Goal: Entertainment & Leisure: Consume media (video, audio)

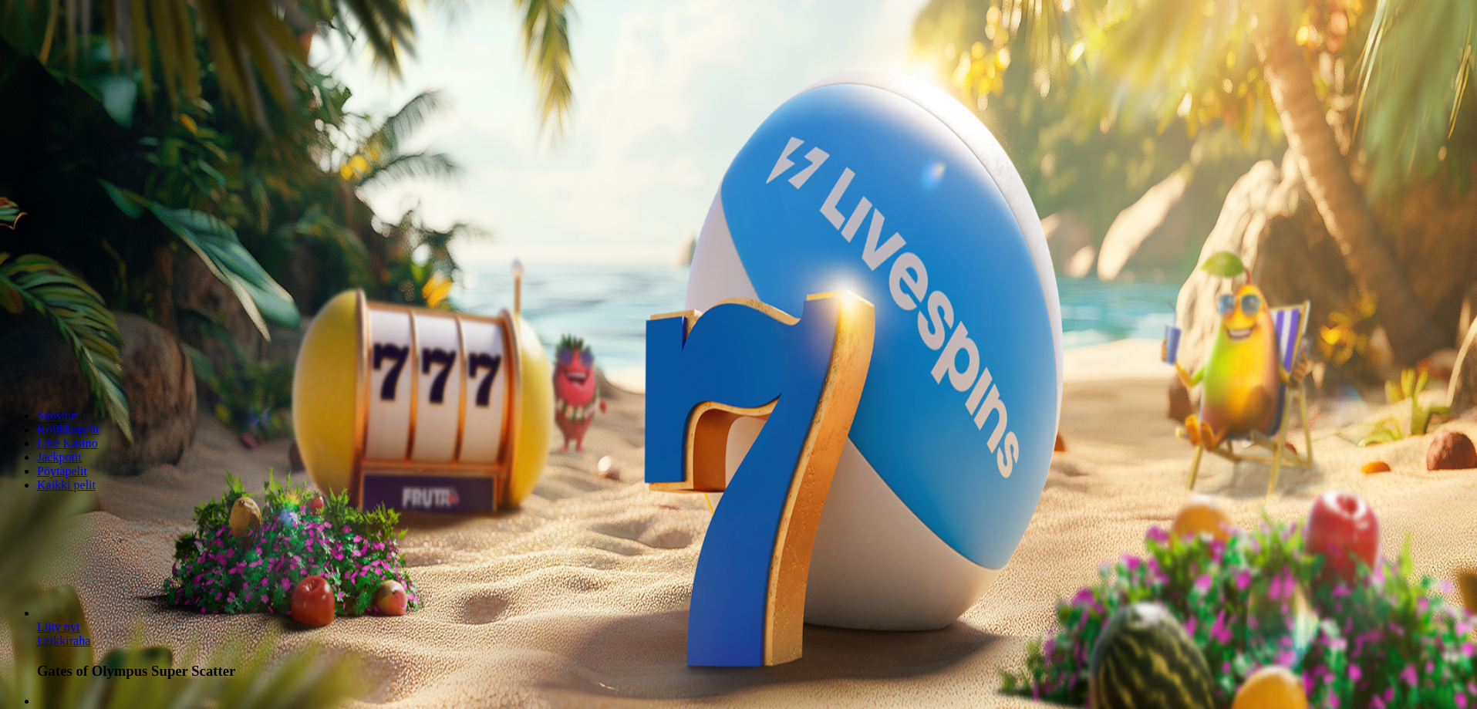
click at [82, 64] on button "Kirjaudu" at bounding box center [107, 56] width 50 height 16
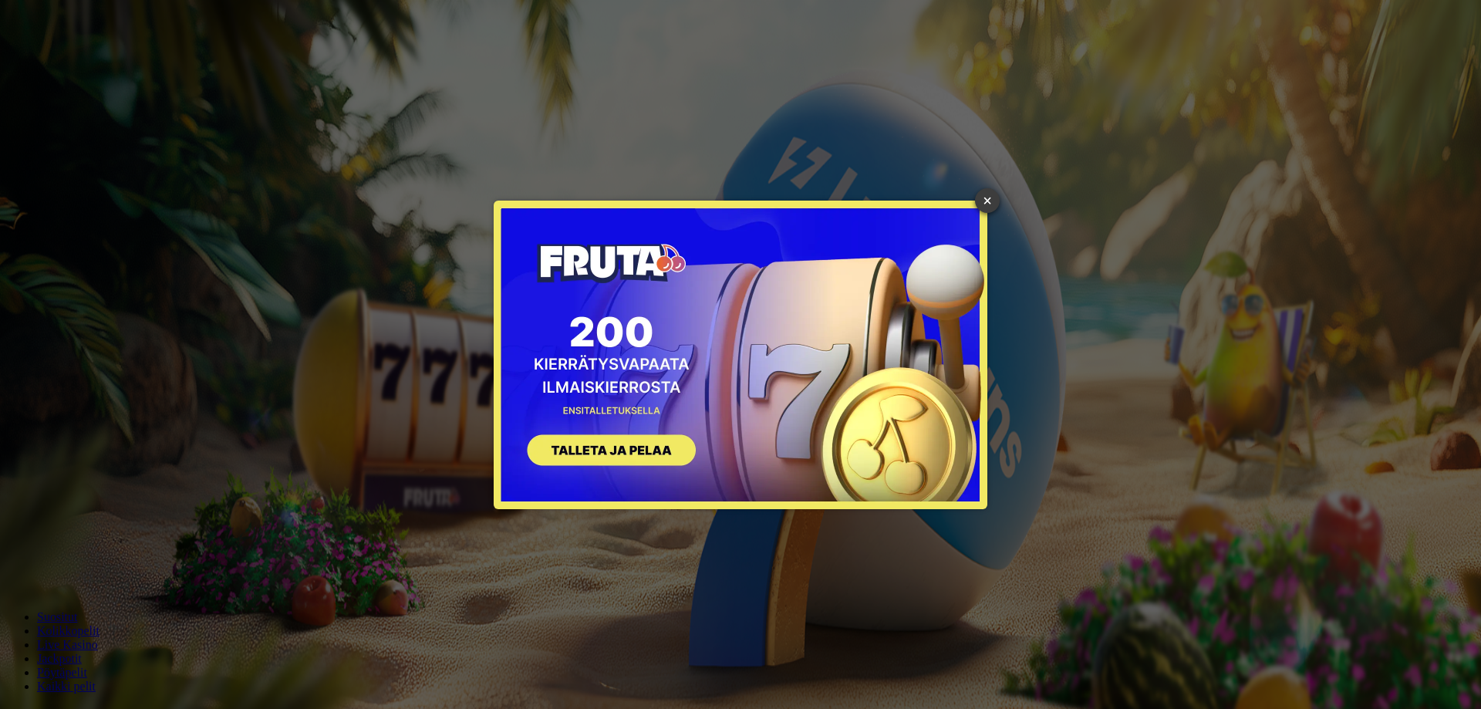
click at [987, 197] on link "×" at bounding box center [987, 200] width 25 height 25
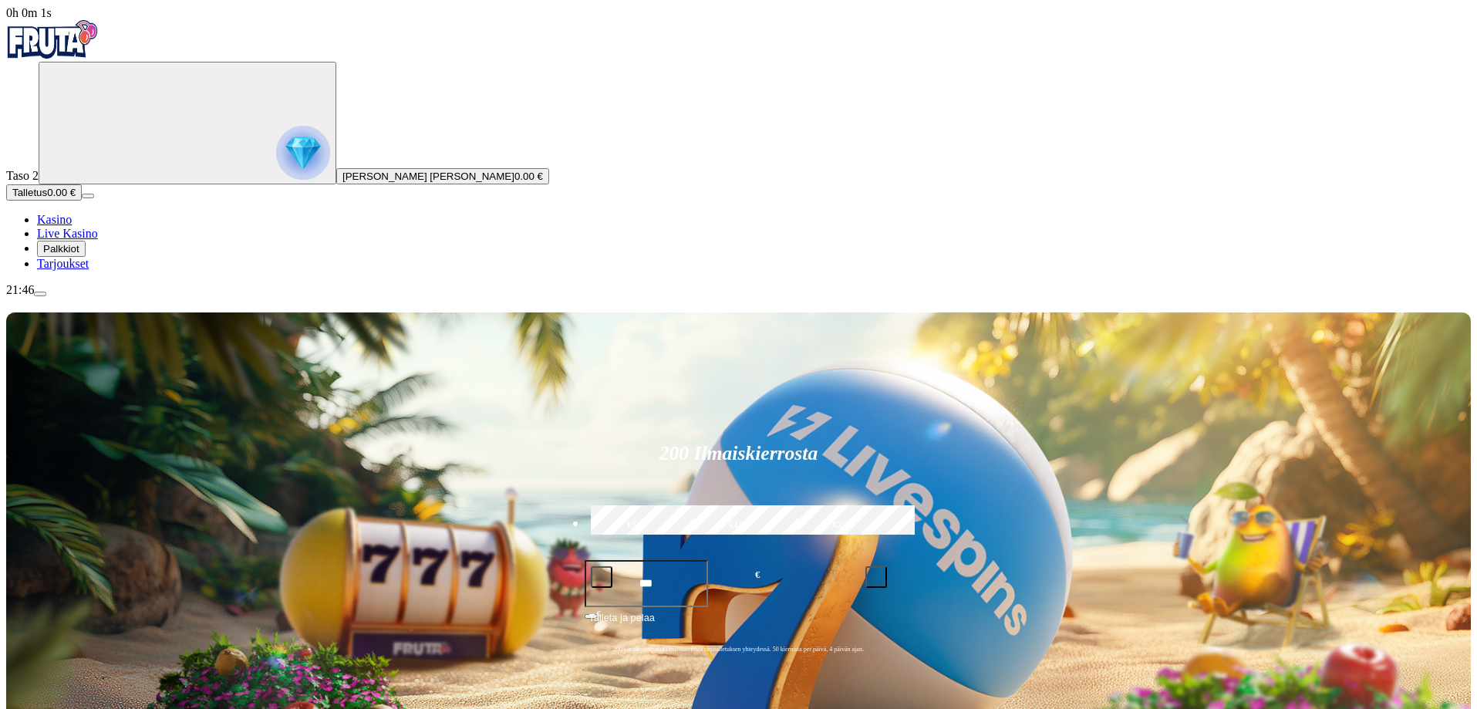
click at [86, 270] on span "Tarjoukset" at bounding box center [63, 263] width 52 height 13
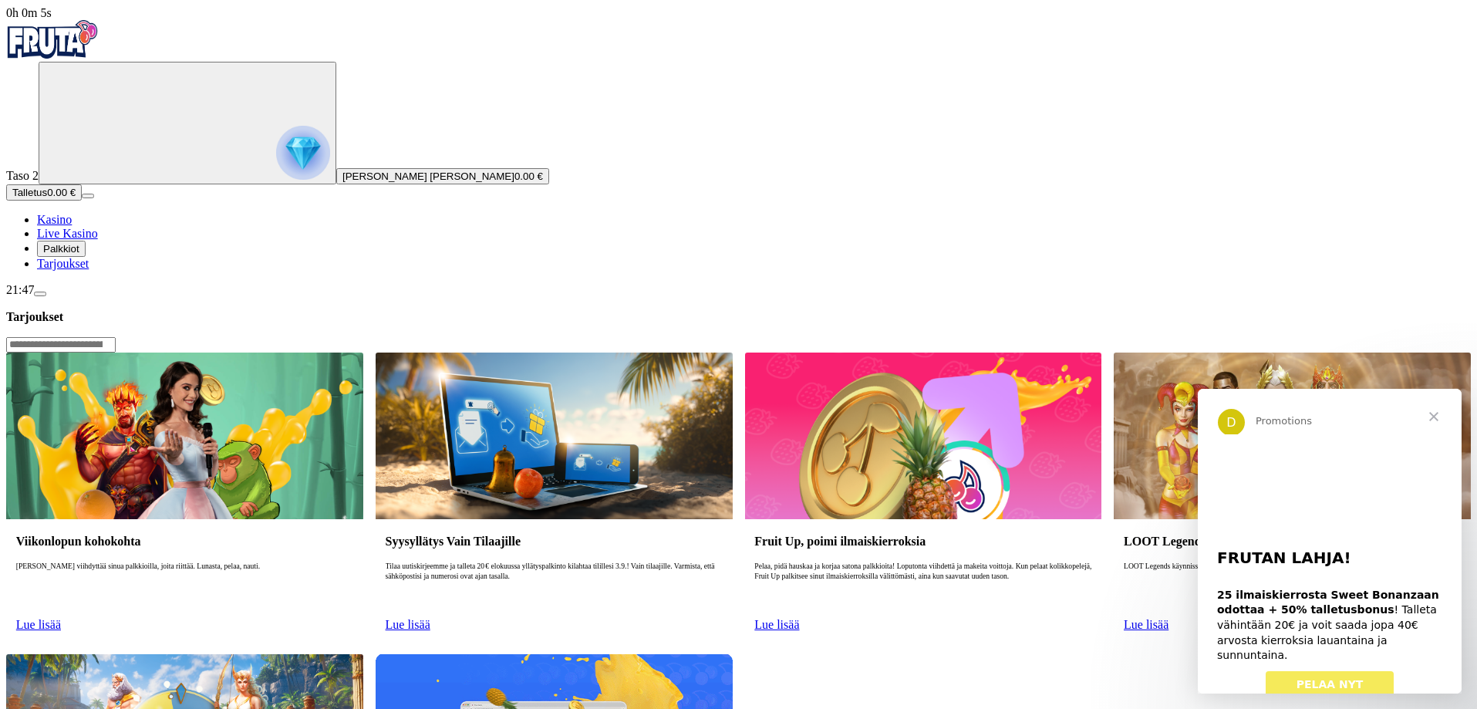
click at [342, 182] on span "[PERSON_NAME] [PERSON_NAME]" at bounding box center [428, 176] width 172 height 12
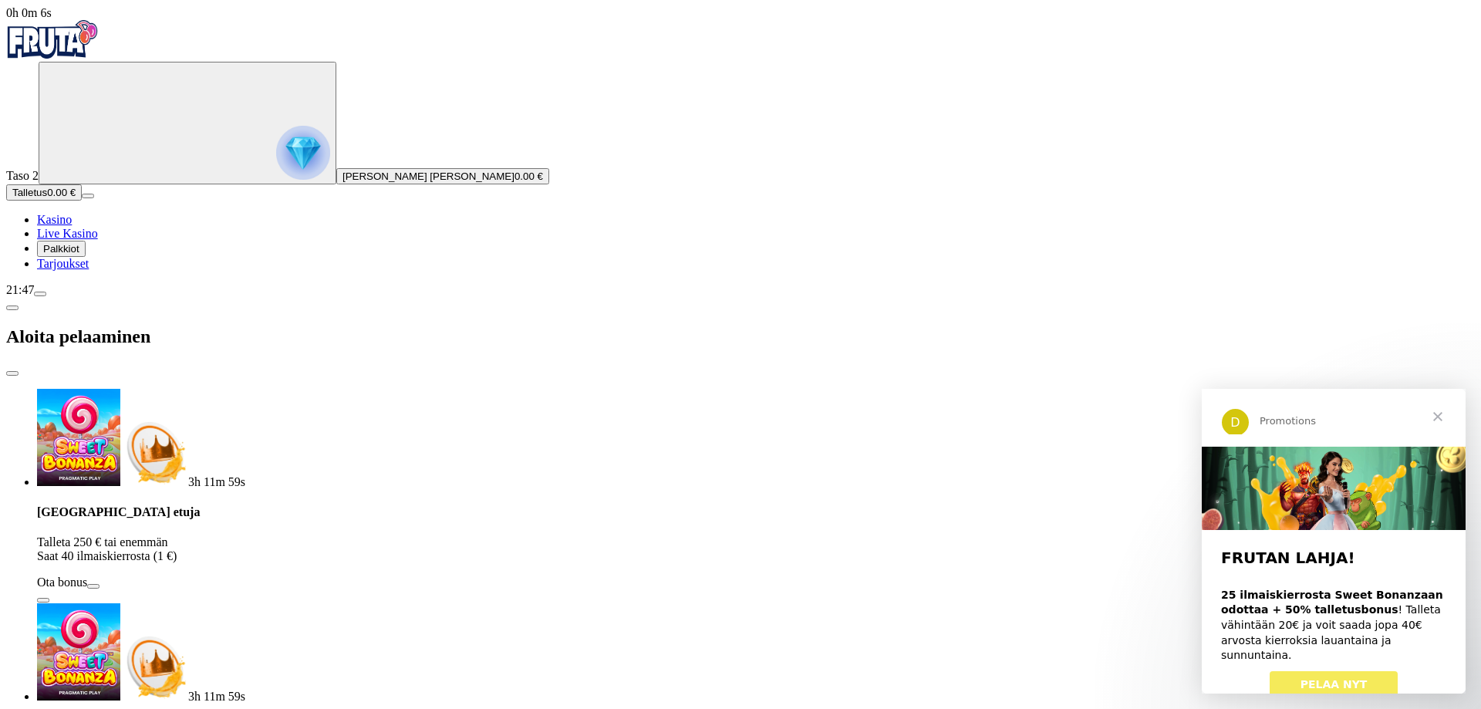
click at [86, 257] on button "Palkkiot" at bounding box center [61, 249] width 49 height 16
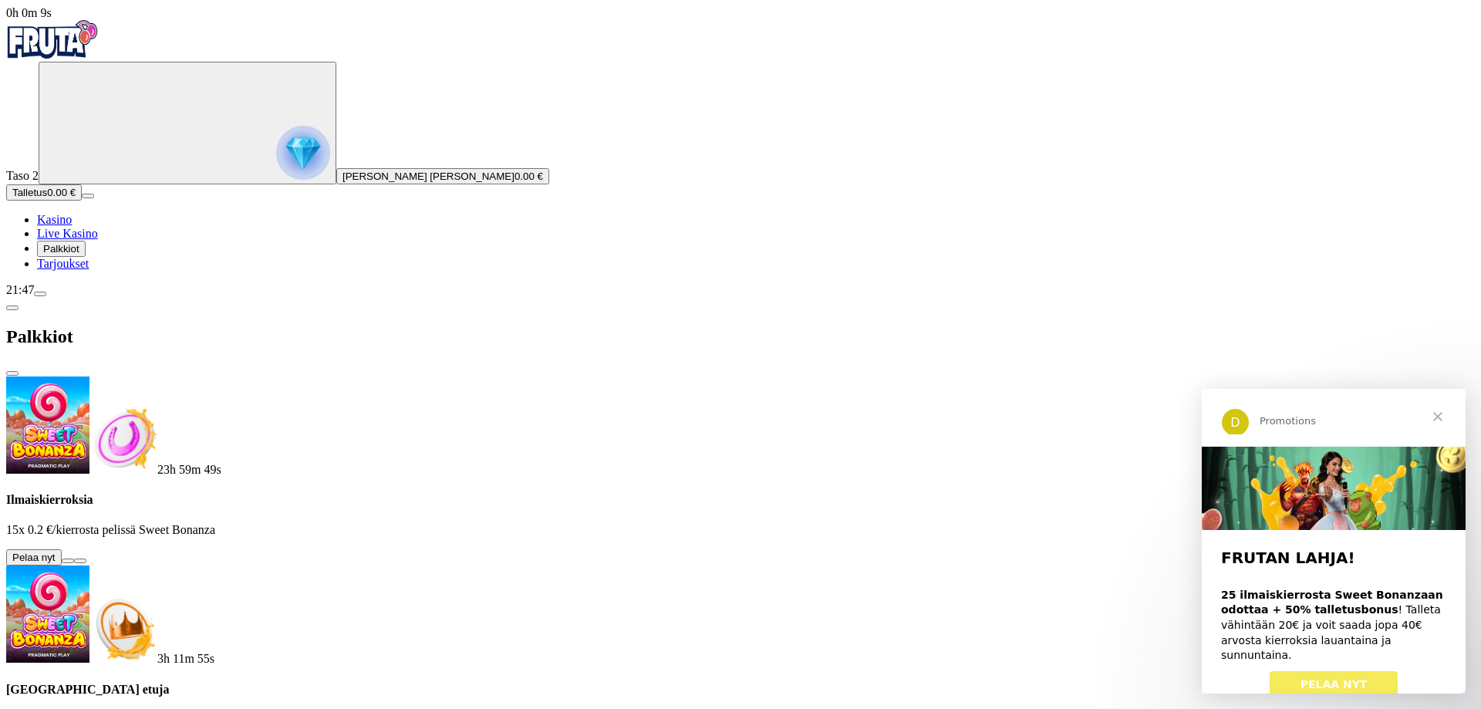
click at [74, 558] on button at bounding box center [68, 560] width 12 height 5
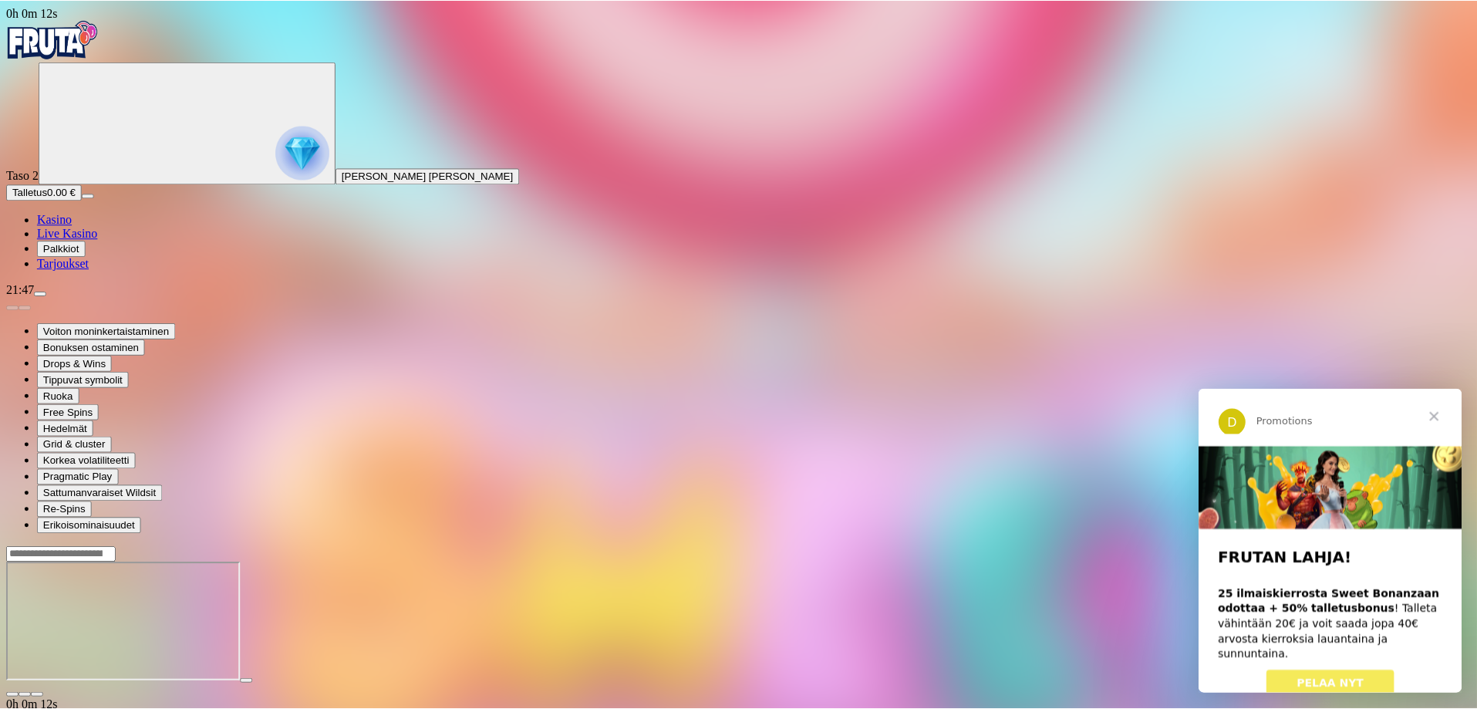
scroll to position [5, 0]
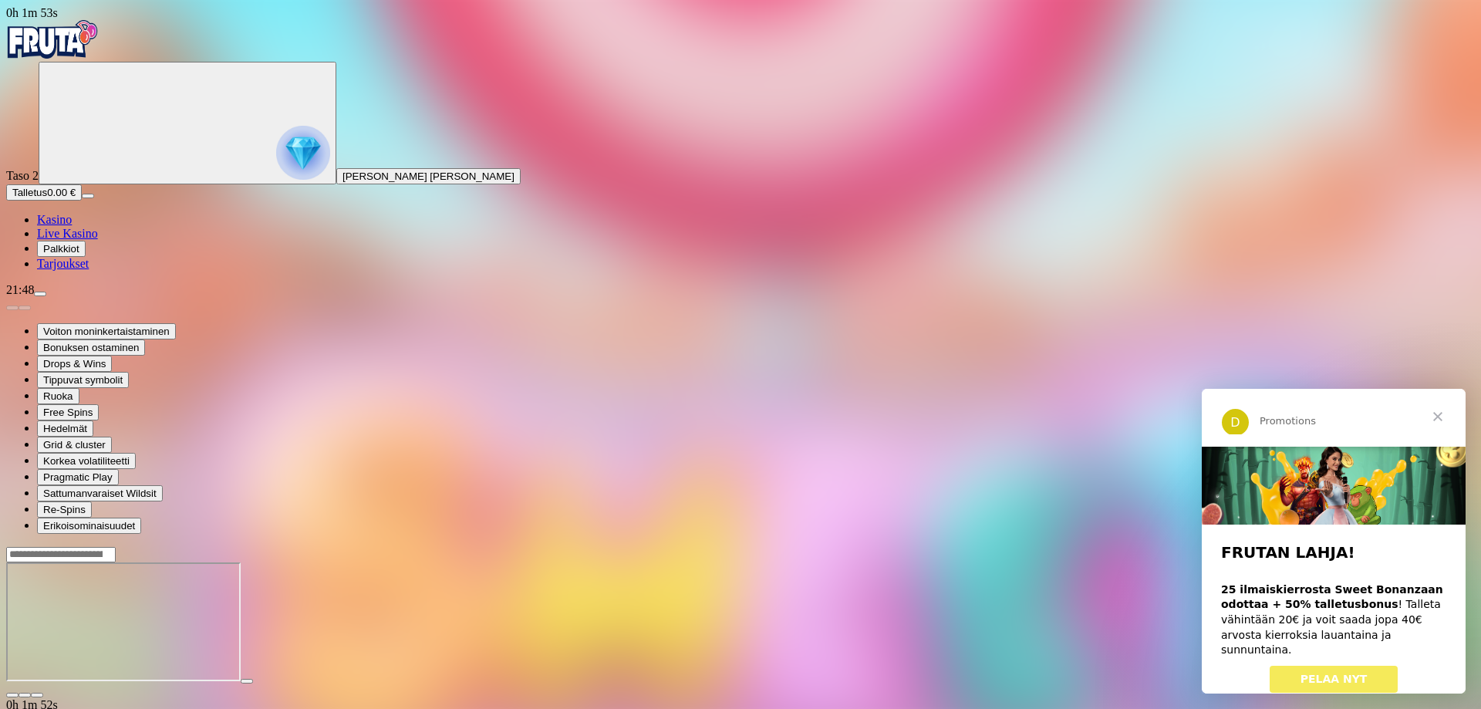
click at [77, 50] on img "Primary" at bounding box center [52, 39] width 93 height 39
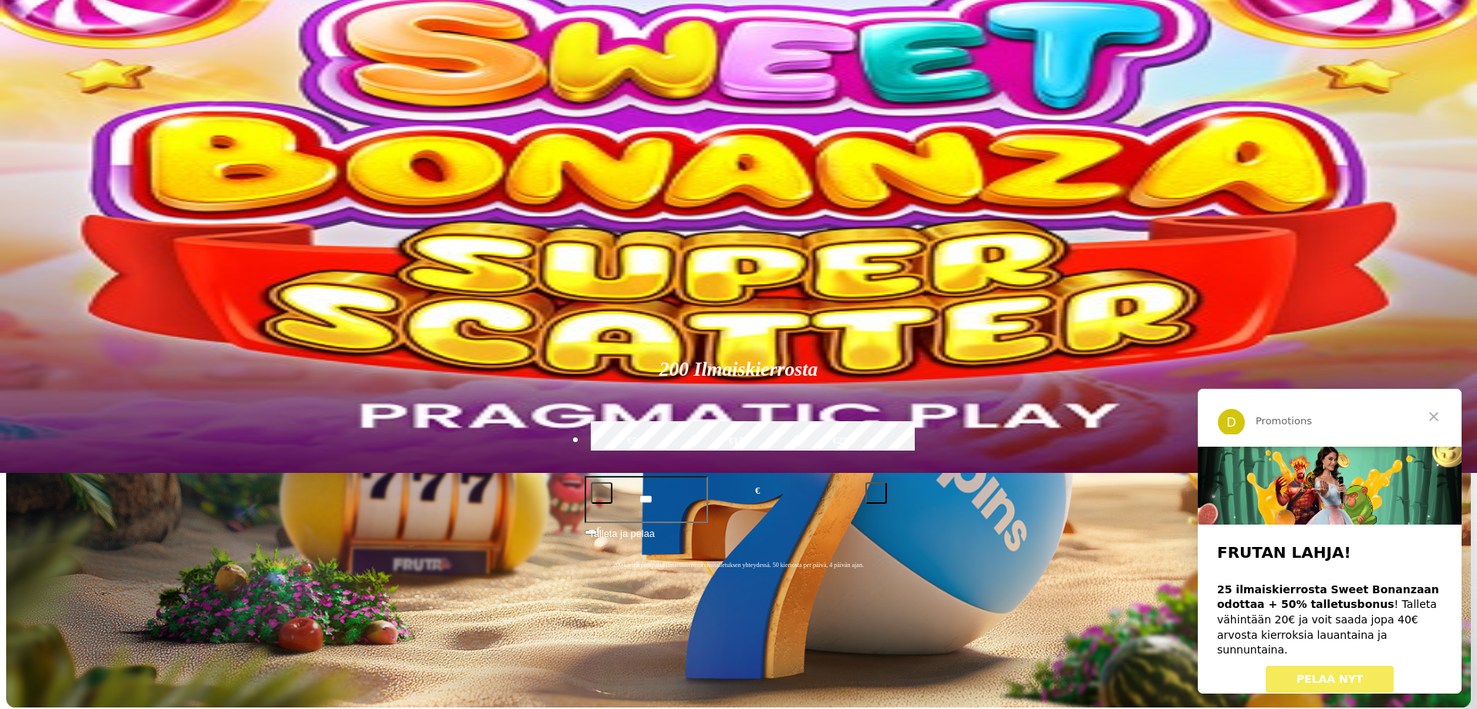
scroll to position [231, 0]
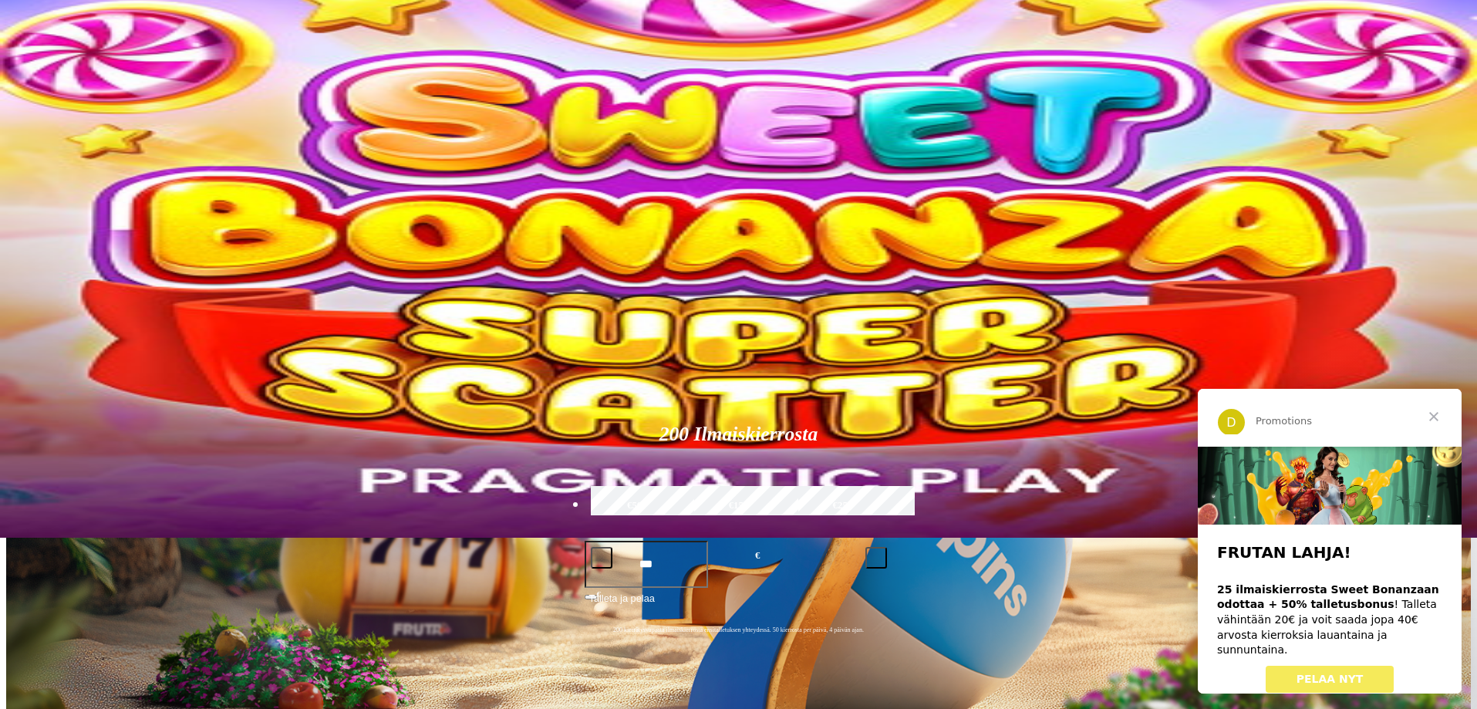
scroll to position [154, 0]
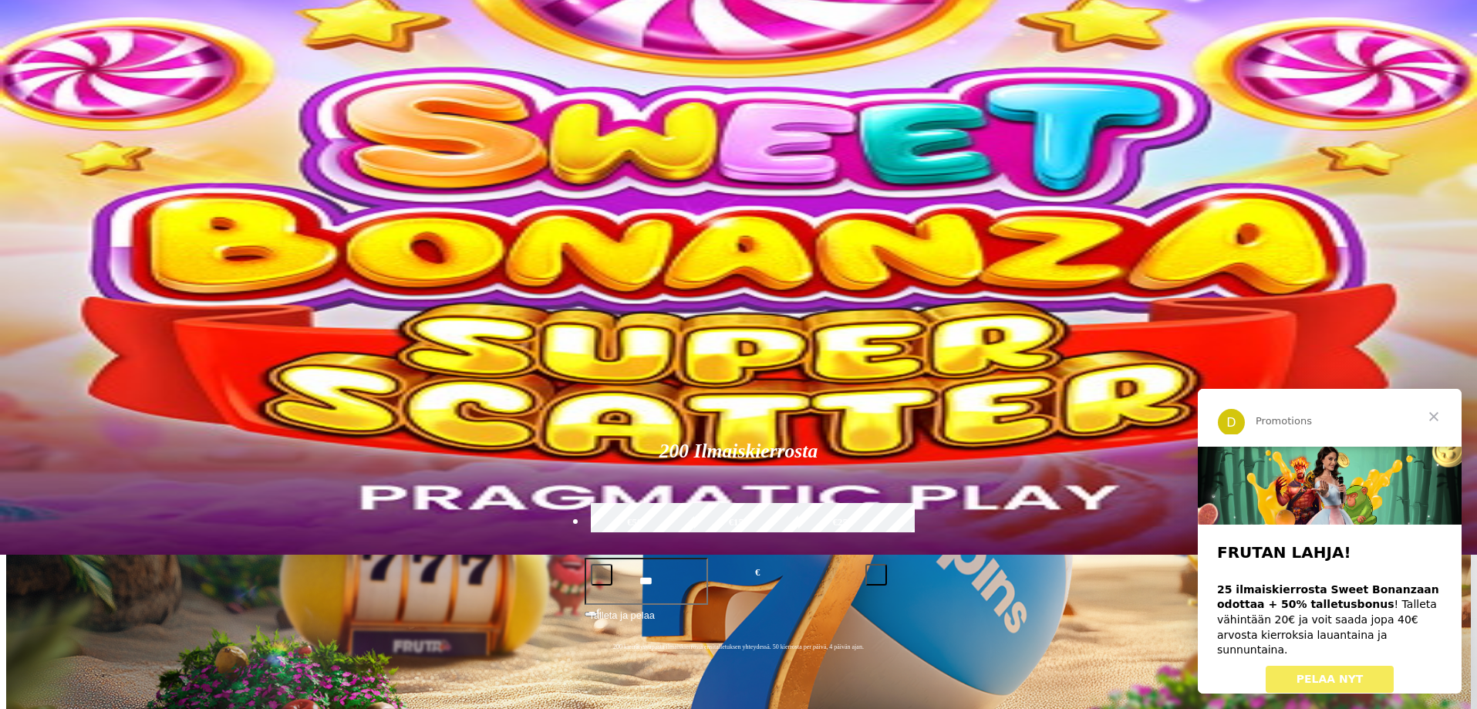
type input "*****"
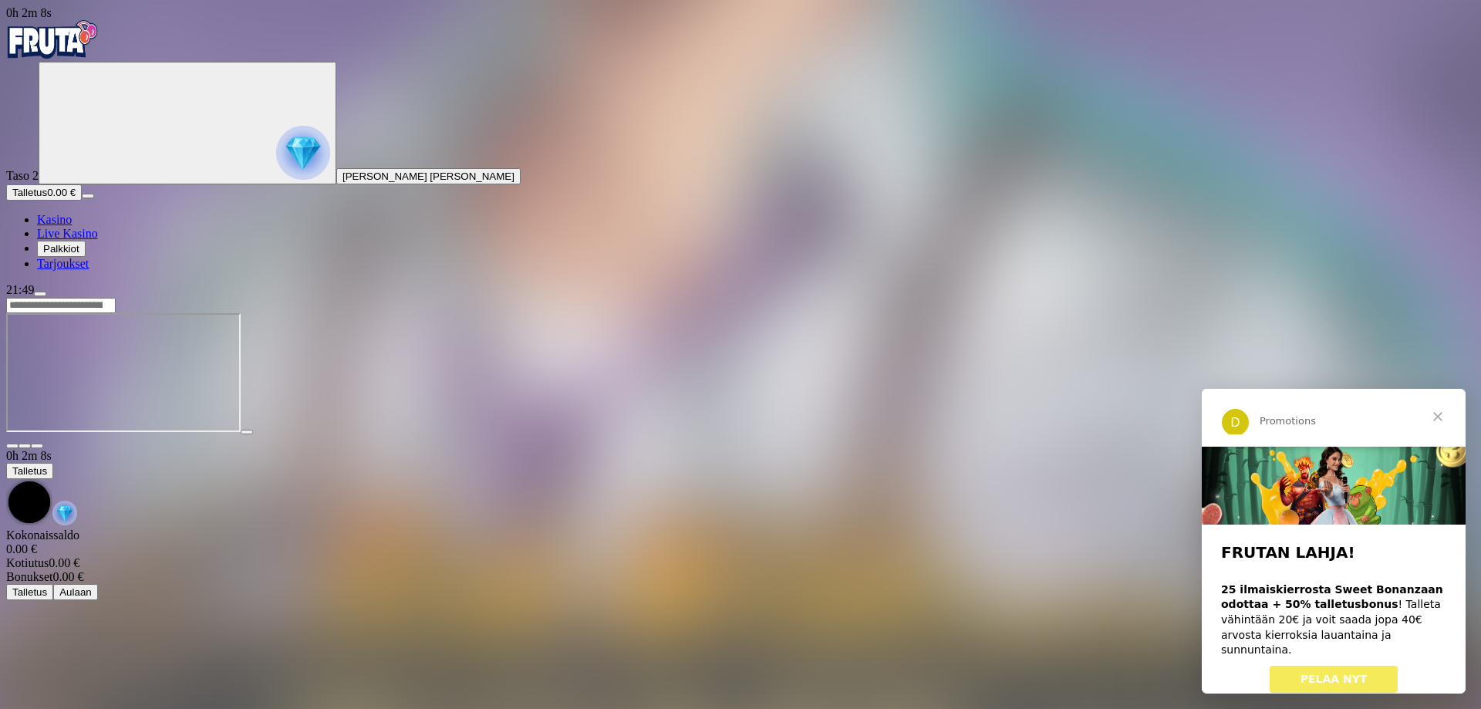
click at [1337, 673] on span "PELAA NYT" at bounding box center [1334, 679] width 67 height 12
click at [1438, 417] on span "Sulje" at bounding box center [1438, 417] width 56 height 56
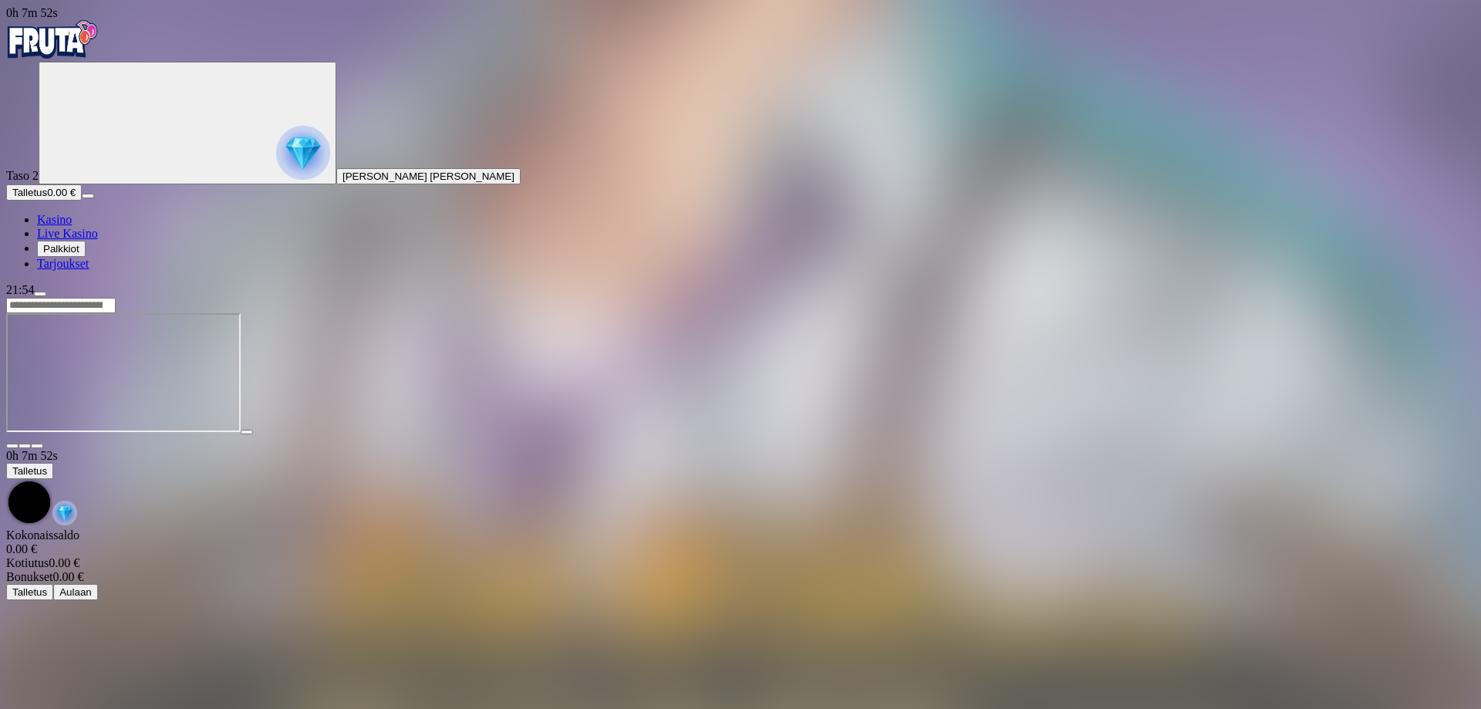
click at [84, 180] on icon "Primary" at bounding box center [160, 122] width 231 height 116
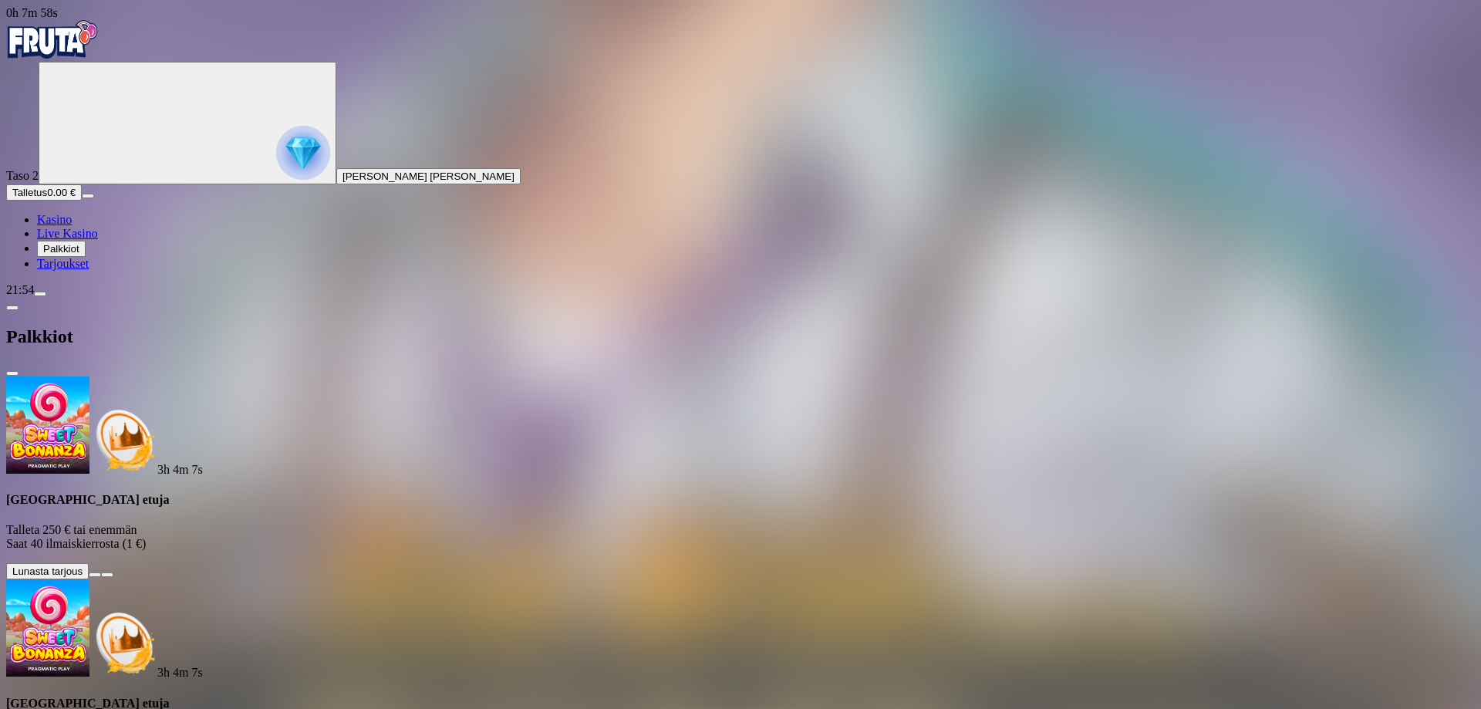
scroll to position [97, 0]
click at [12, 373] on span "close icon" at bounding box center [12, 373] width 0 height 0
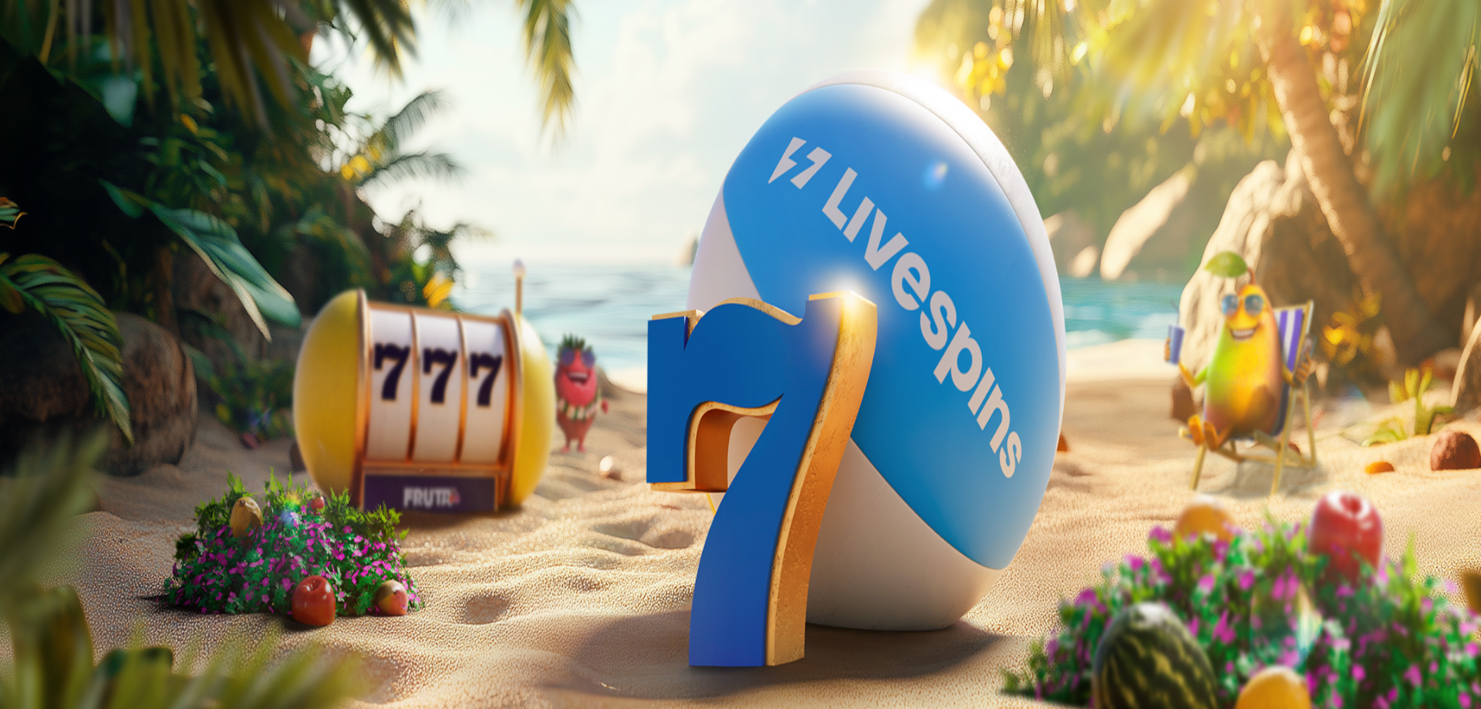
drag, startPoint x: 417, startPoint y: 194, endPoint x: 212, endPoint y: 150, distance: 209.8
drag, startPoint x: 393, startPoint y: 157, endPoint x: 205, endPoint y: 157, distance: 188.2
drag, startPoint x: 412, startPoint y: 166, endPoint x: 238, endPoint y: 166, distance: 174.3
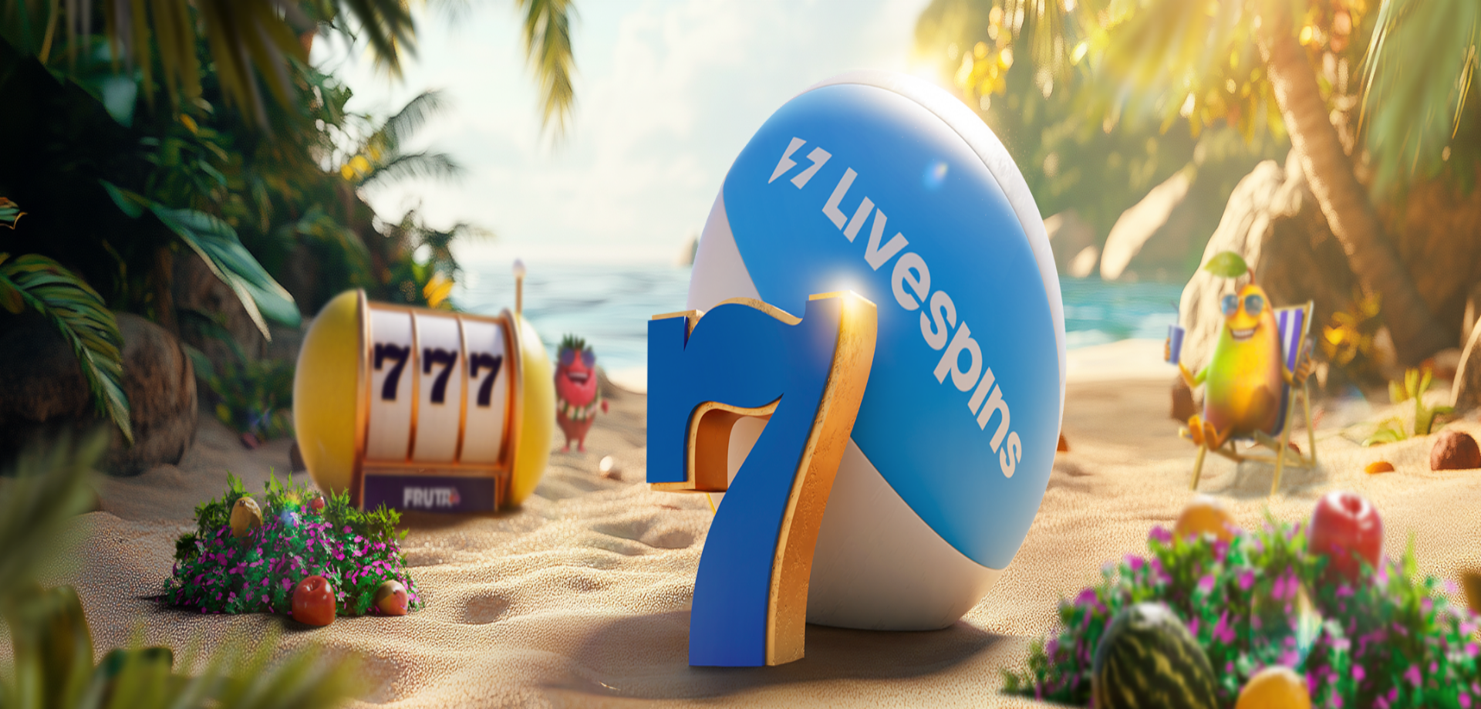
drag, startPoint x: 373, startPoint y: 160, endPoint x: 195, endPoint y: 142, distance: 178.4
click at [12, 373] on span "close icon" at bounding box center [12, 373] width 0 height 0
